Goal: Find contact information

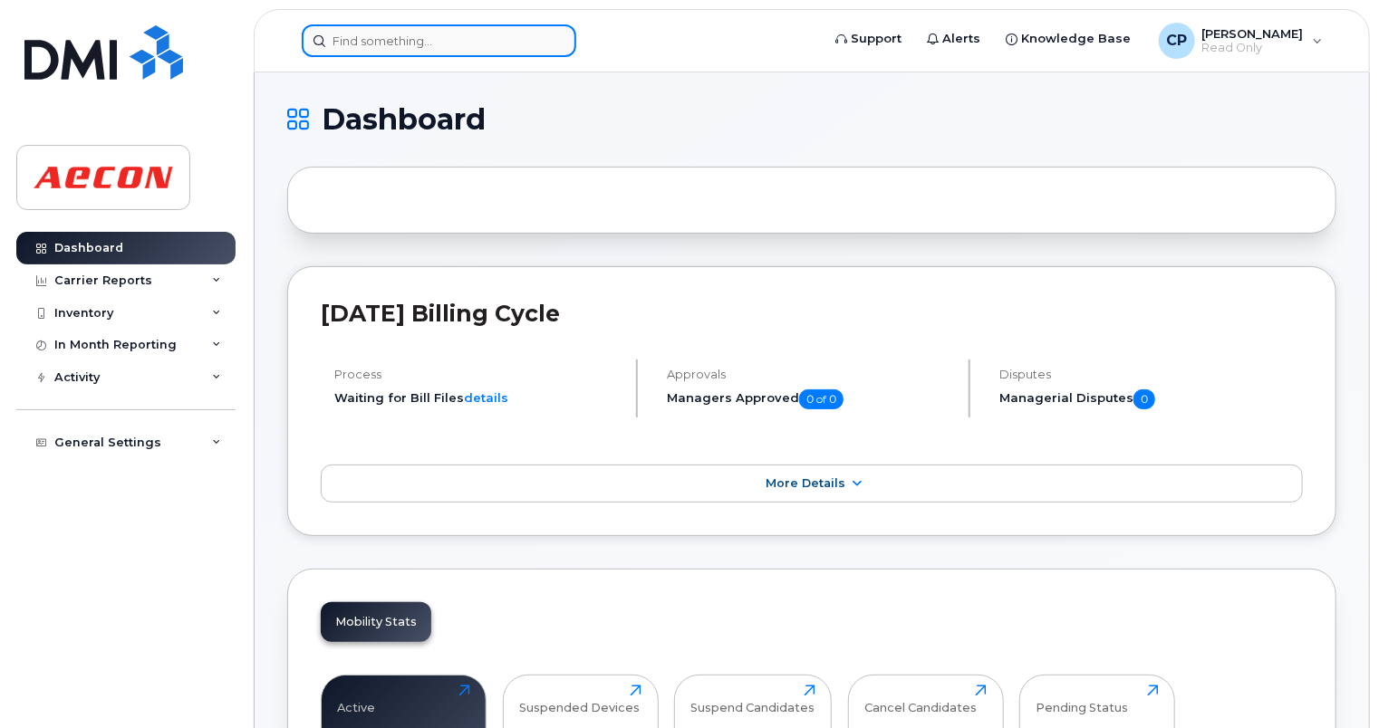
click at [524, 43] on input at bounding box center [439, 40] width 274 height 33
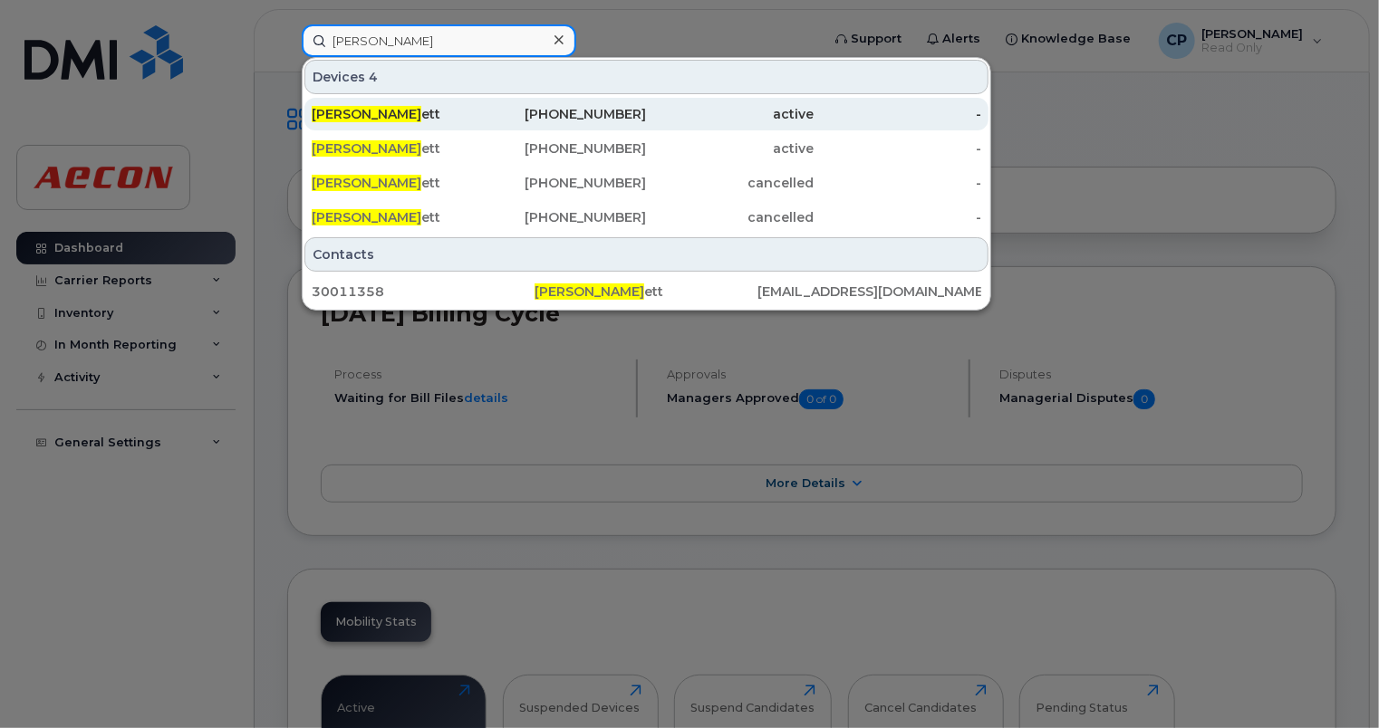
type input "kevin beck"
click at [631, 116] on div "416-988-4288" at bounding box center [563, 114] width 168 height 18
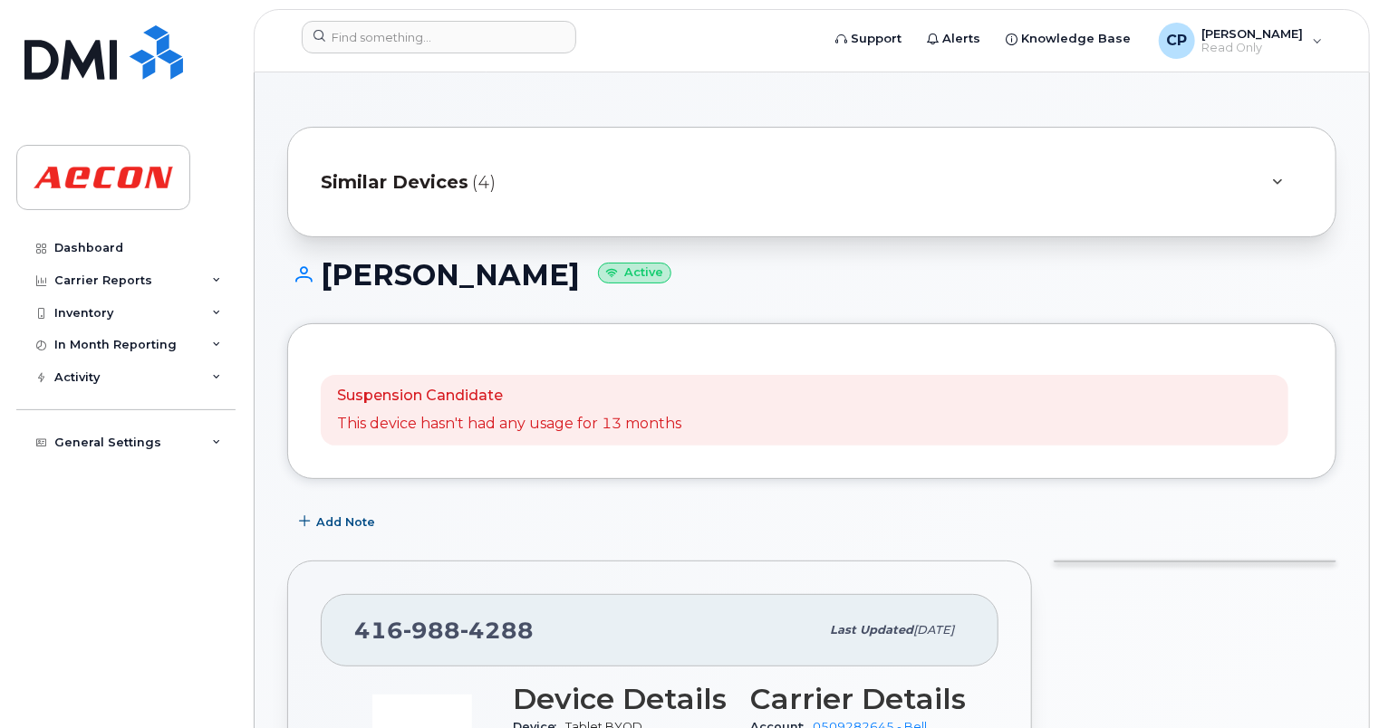
drag, startPoint x: 1372, startPoint y: 188, endPoint x: 1377, endPoint y: 231, distance: 42.8
